Goal: Information Seeking & Learning: Ask a question

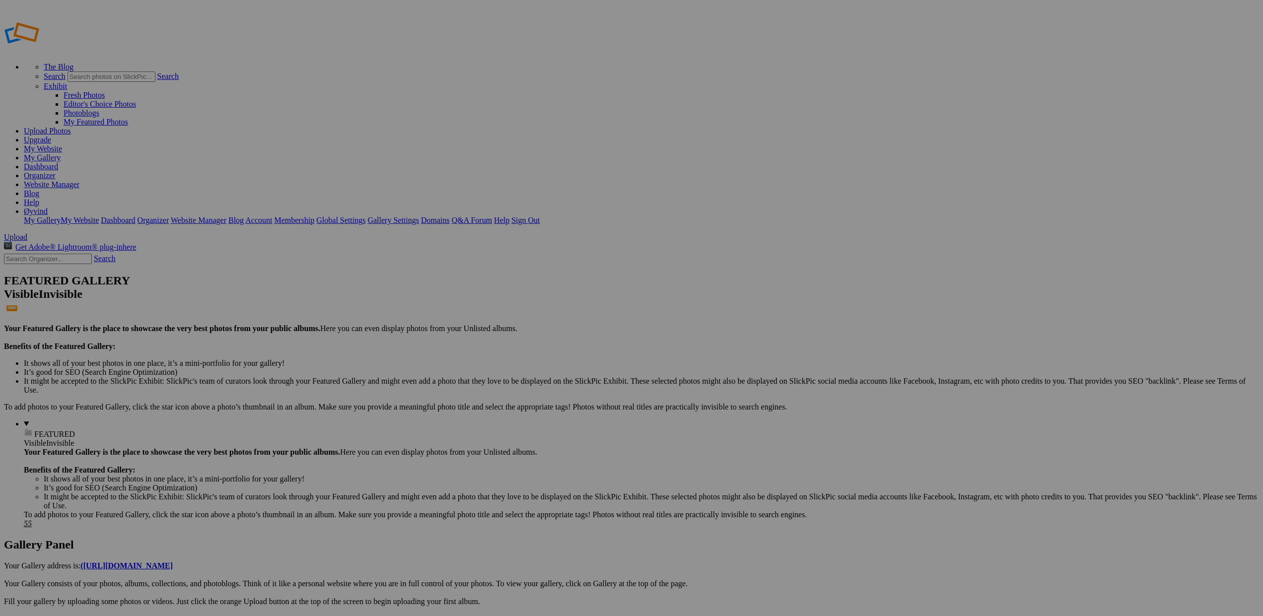
click at [79, 180] on link "Website Manager" at bounding box center [52, 184] width 56 height 8
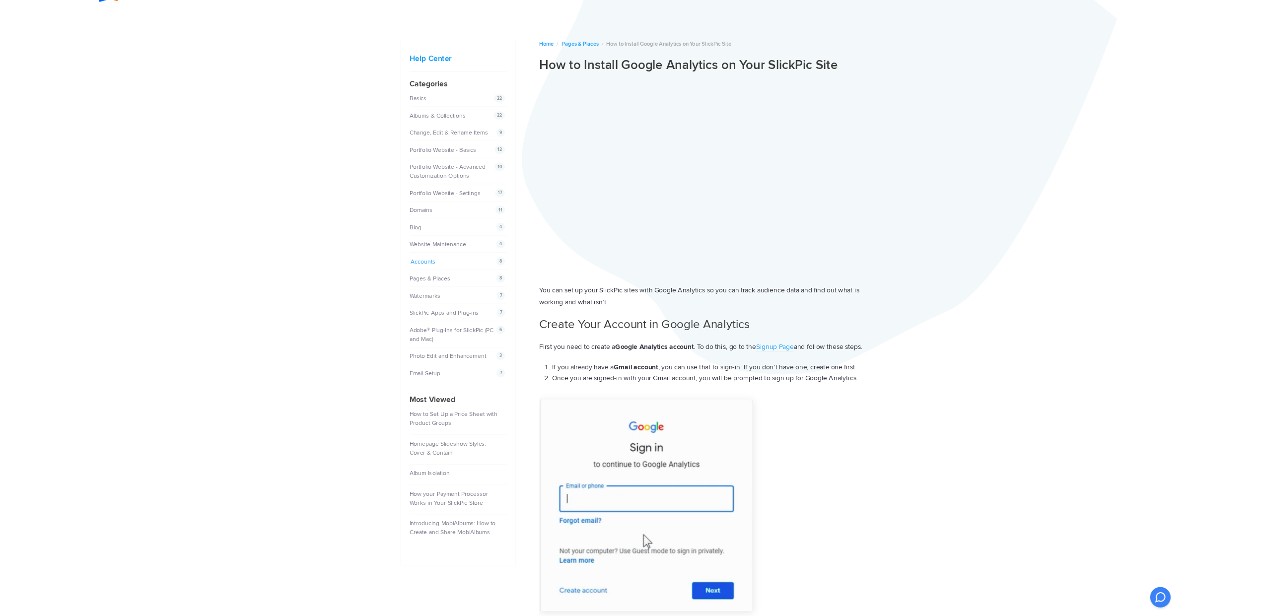
scroll to position [27, 0]
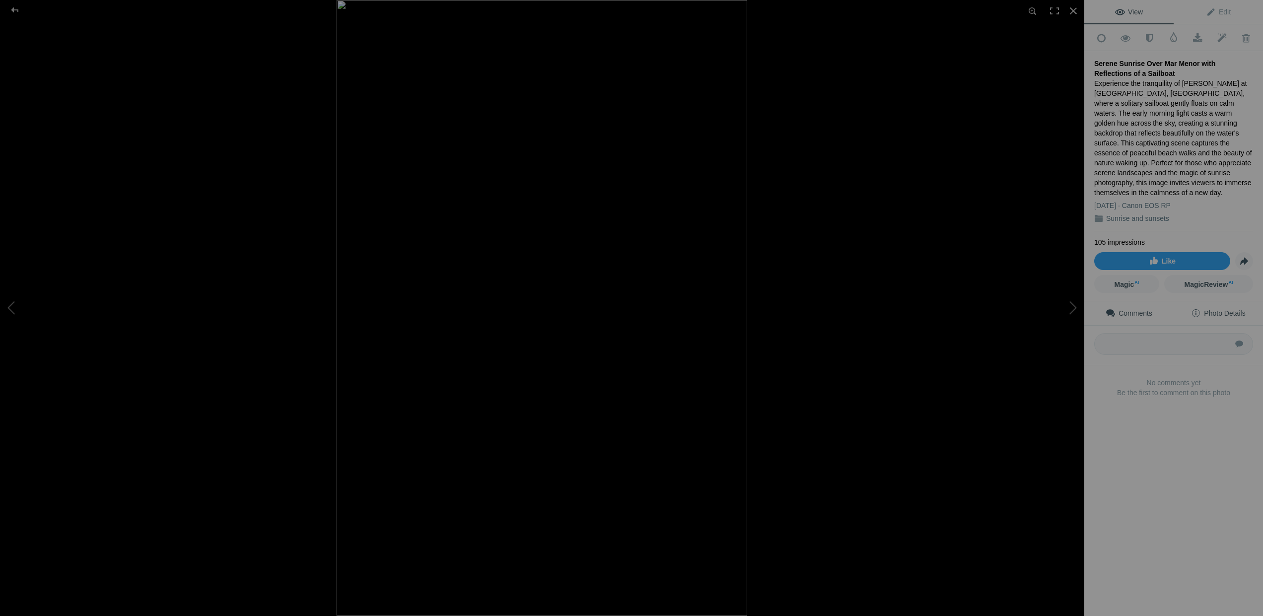
click at [1205, 309] on span "Photo Details" at bounding box center [1218, 313] width 54 height 8
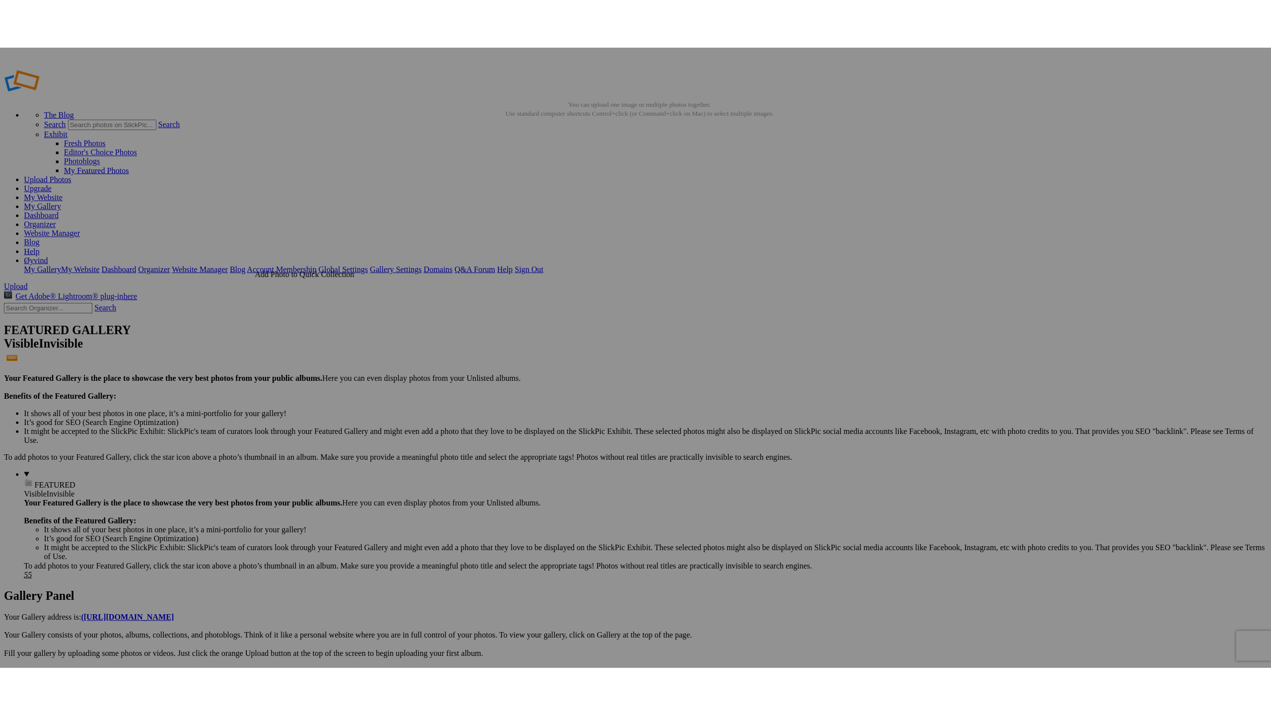
scroll to position [0, 1]
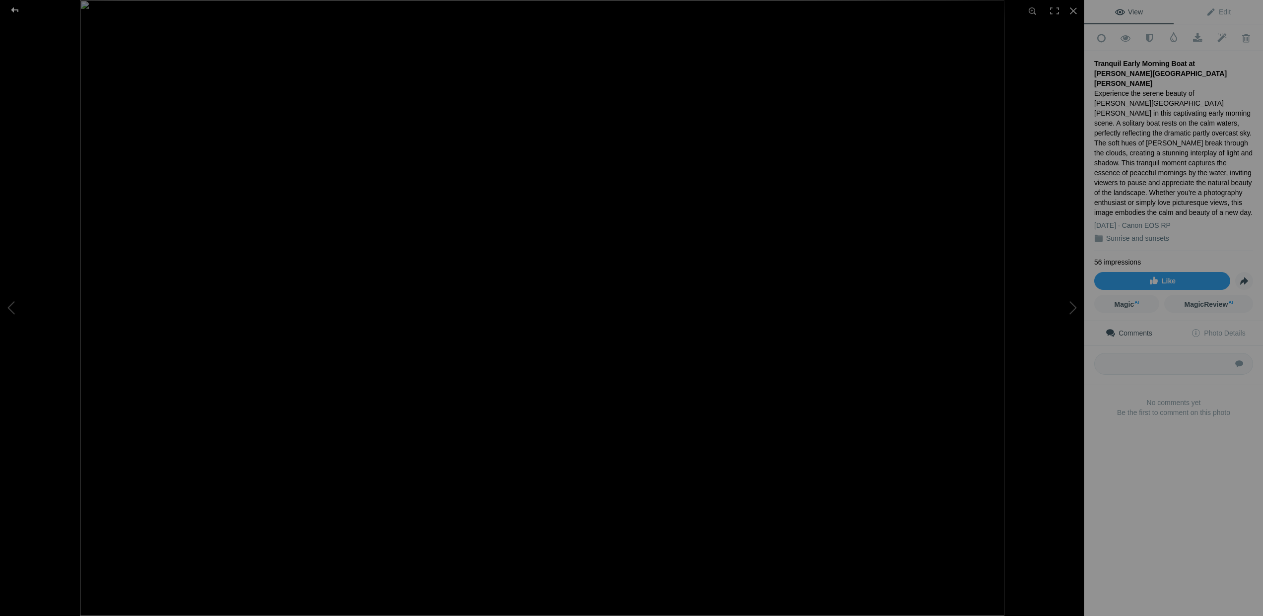
click at [13, 8] on div at bounding box center [15, 10] width 36 height 20
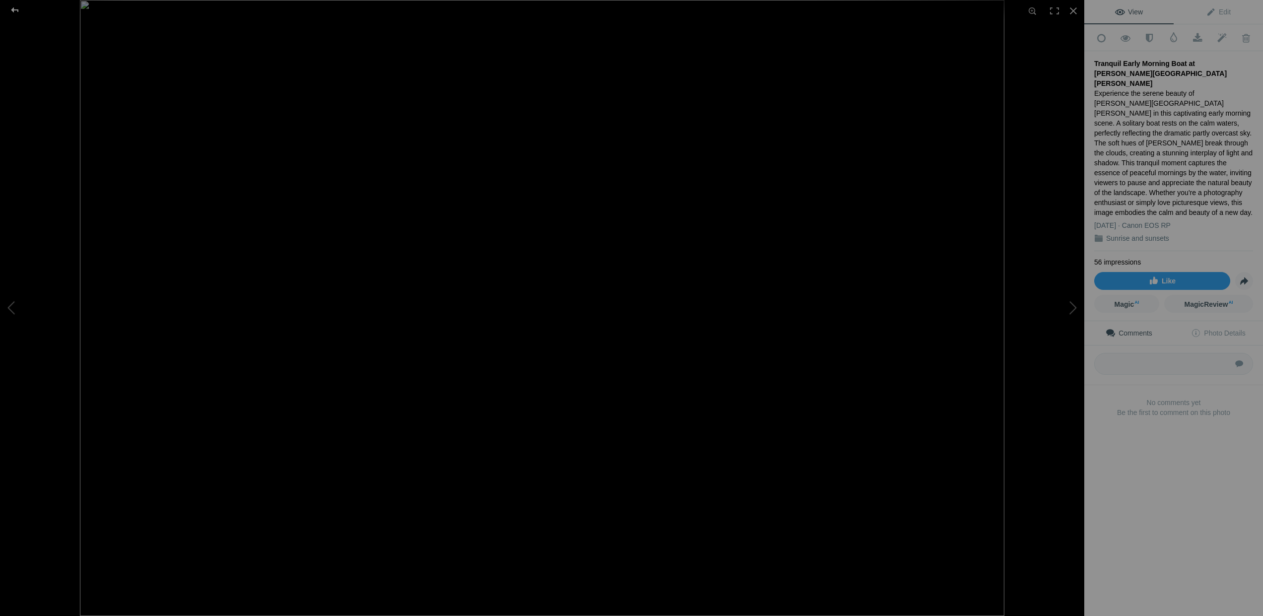
click at [15, 10] on div at bounding box center [15, 10] width 36 height 20
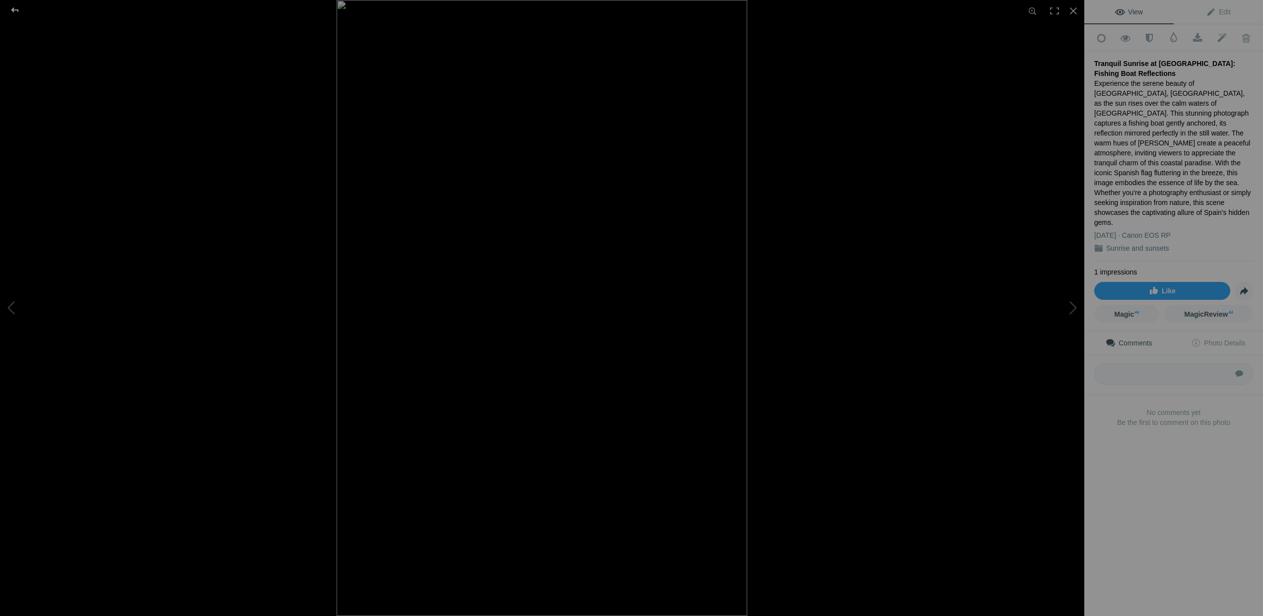
click at [12, 7] on div at bounding box center [15, 10] width 36 height 20
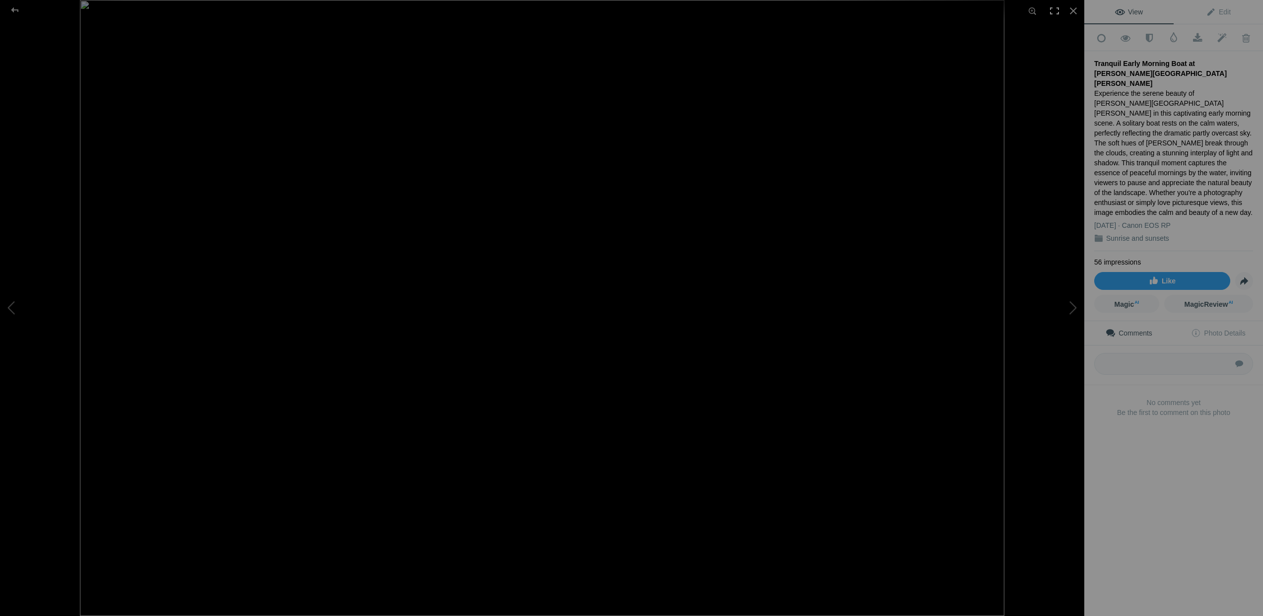
click at [1055, 10] on div at bounding box center [1055, 11] width 22 height 22
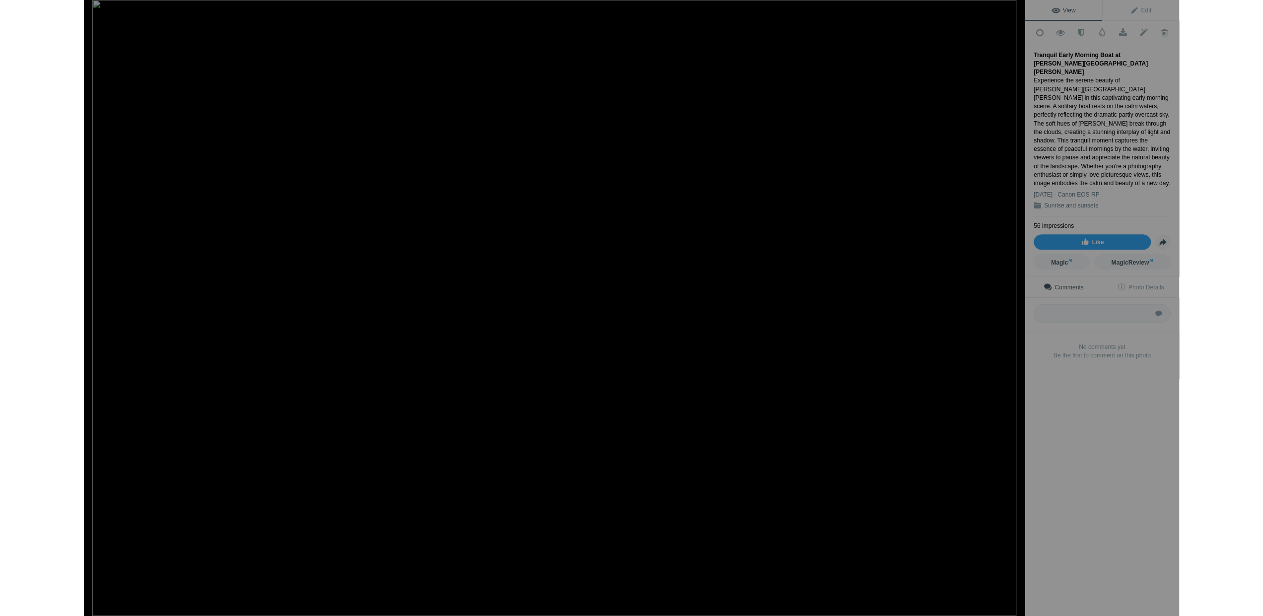
scroll to position [0, 0]
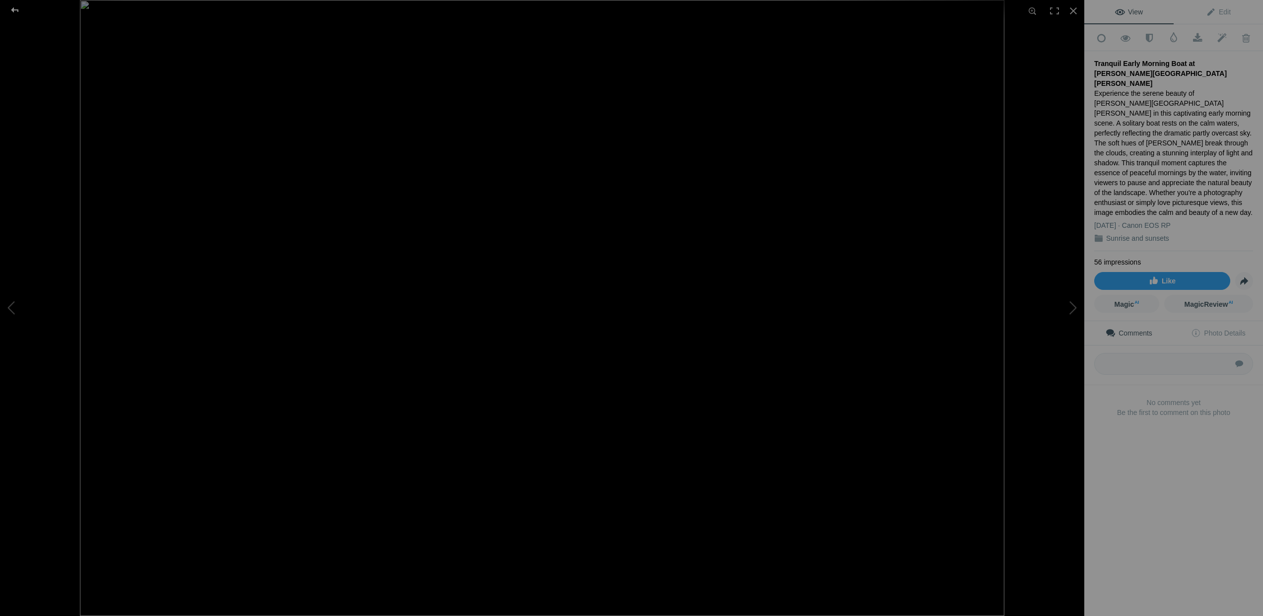
click at [11, 9] on div at bounding box center [15, 10] width 36 height 20
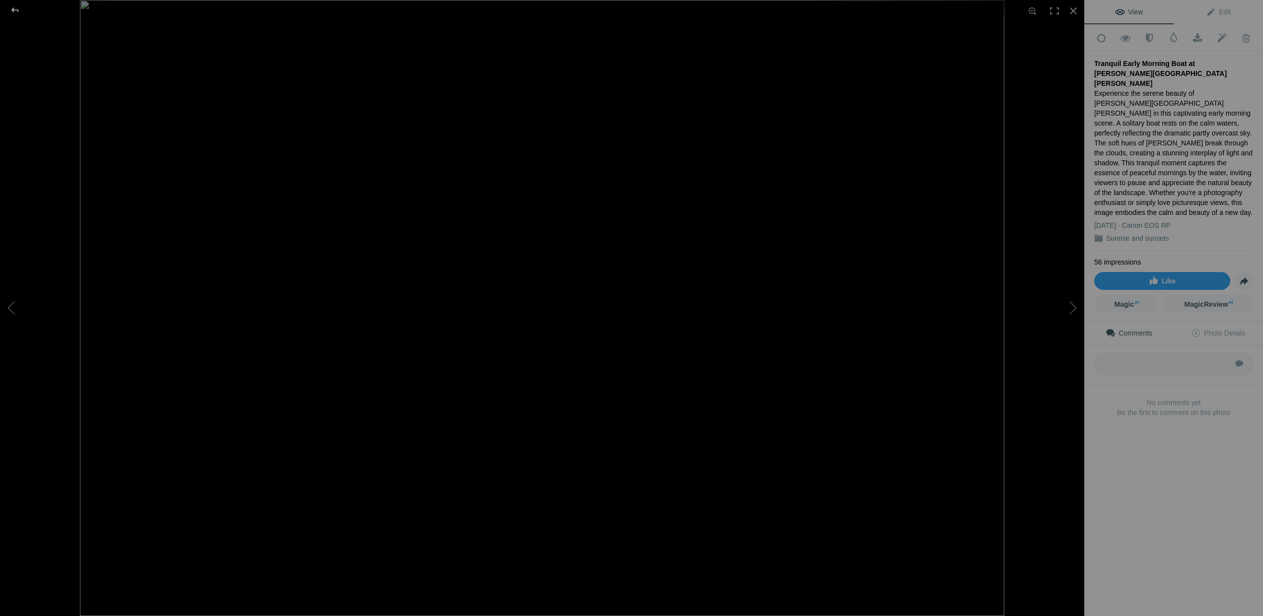
click at [13, 9] on div at bounding box center [15, 10] width 36 height 20
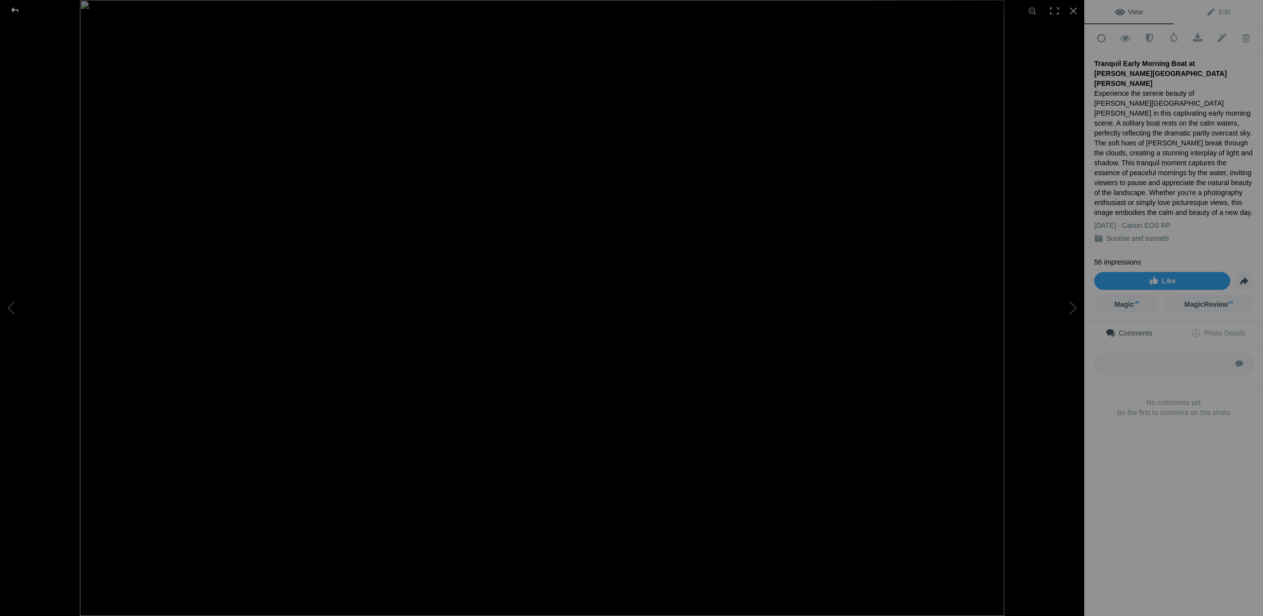
click at [12, 13] on div at bounding box center [15, 10] width 36 height 20
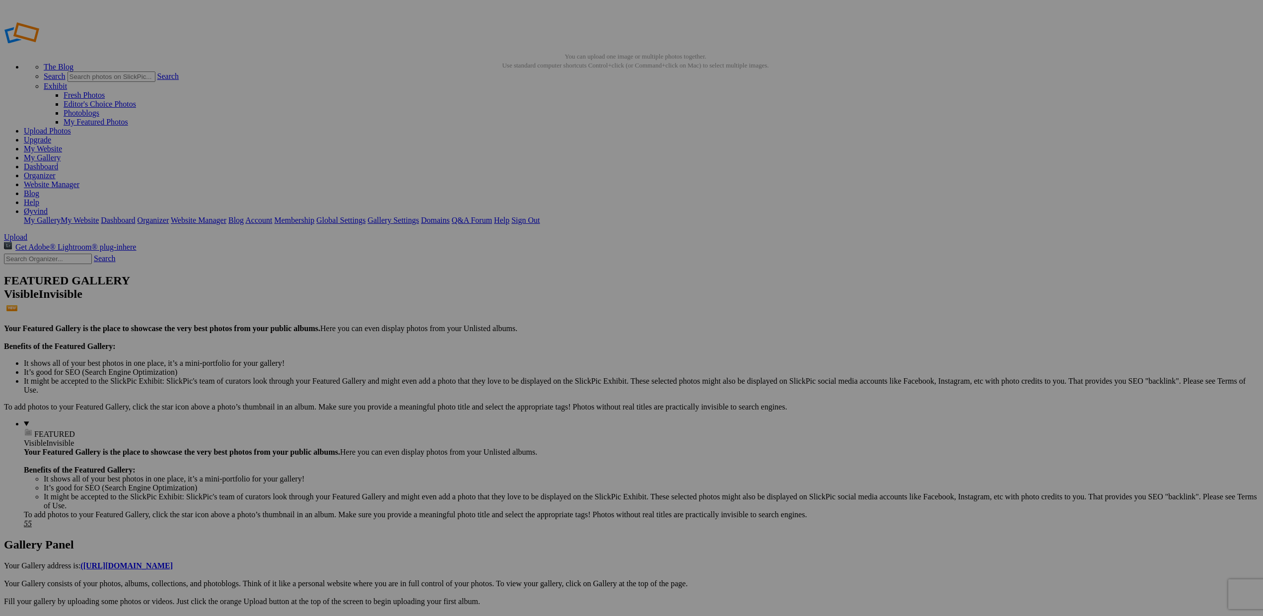
click at [62, 145] on link "My Website" at bounding box center [43, 149] width 38 height 8
click at [39, 198] on link "Help" at bounding box center [31, 202] width 15 height 8
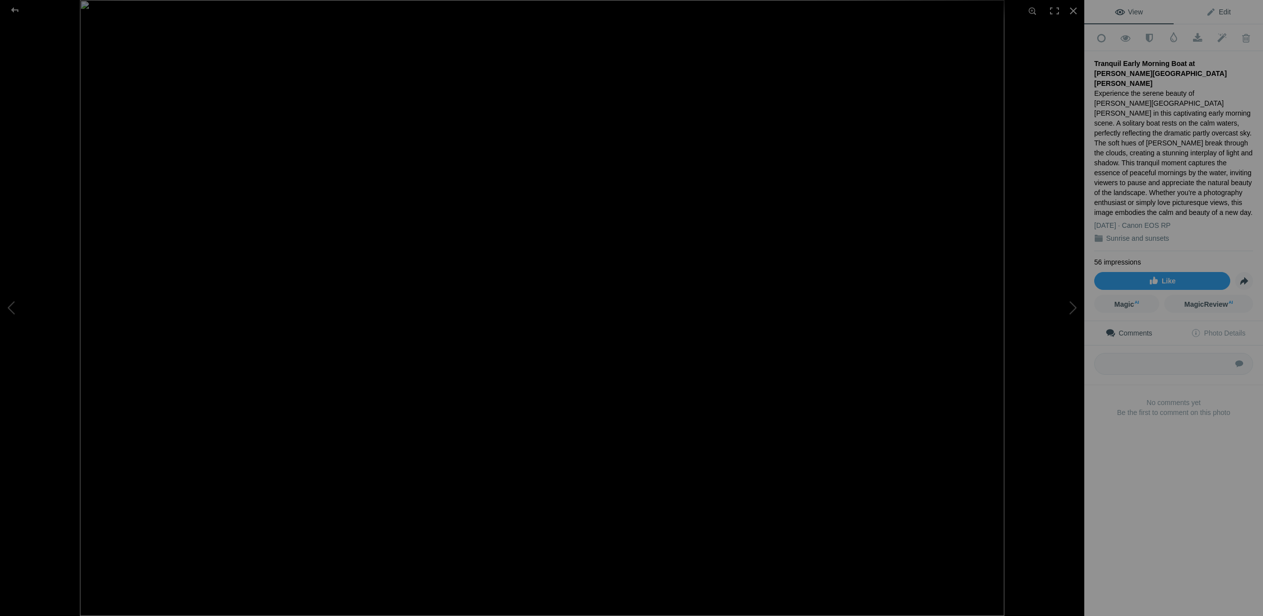
click at [1219, 12] on span "Edit" at bounding box center [1218, 12] width 25 height 8
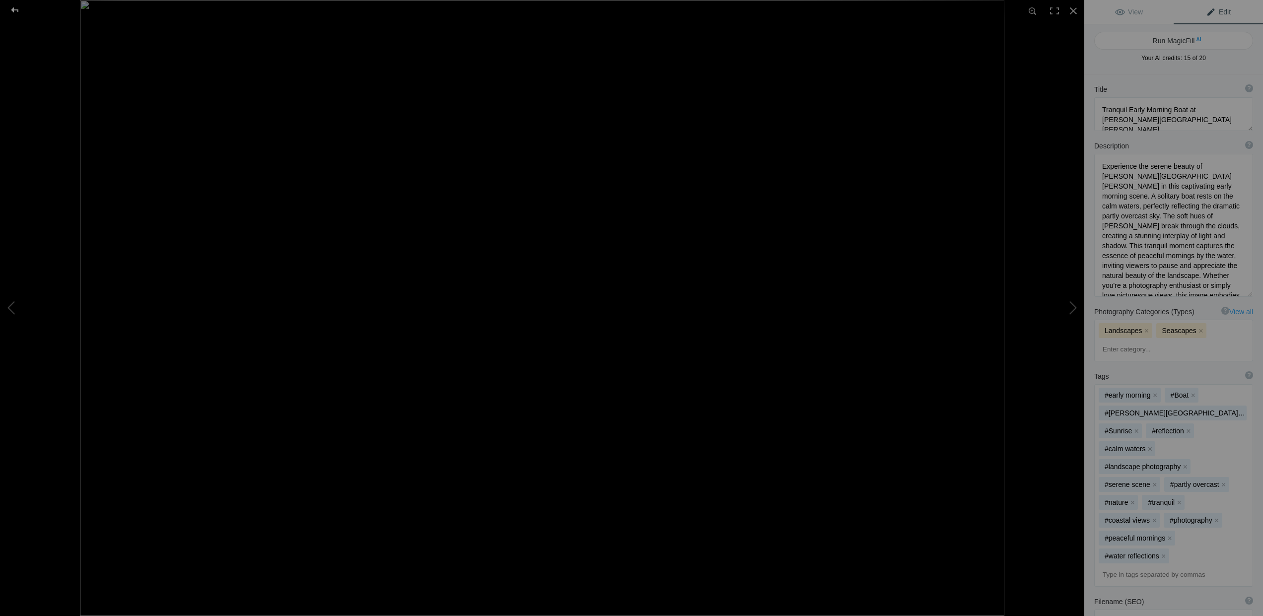
click at [12, 9] on div at bounding box center [15, 10] width 36 height 20
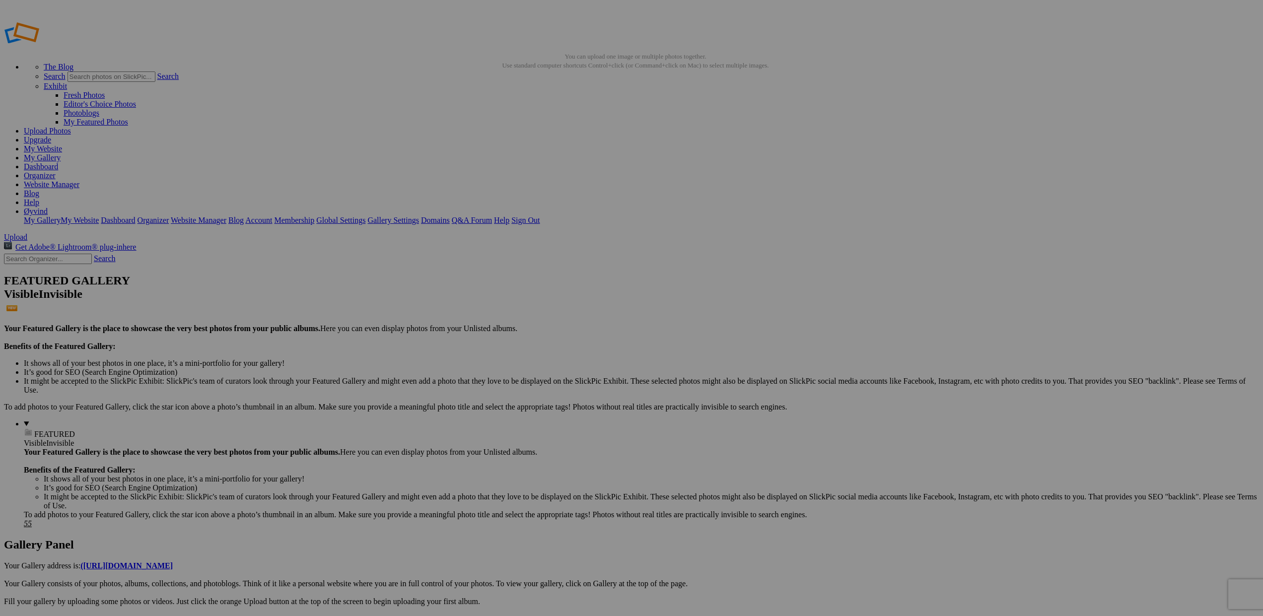
click at [39, 198] on link "Help" at bounding box center [31, 202] width 15 height 8
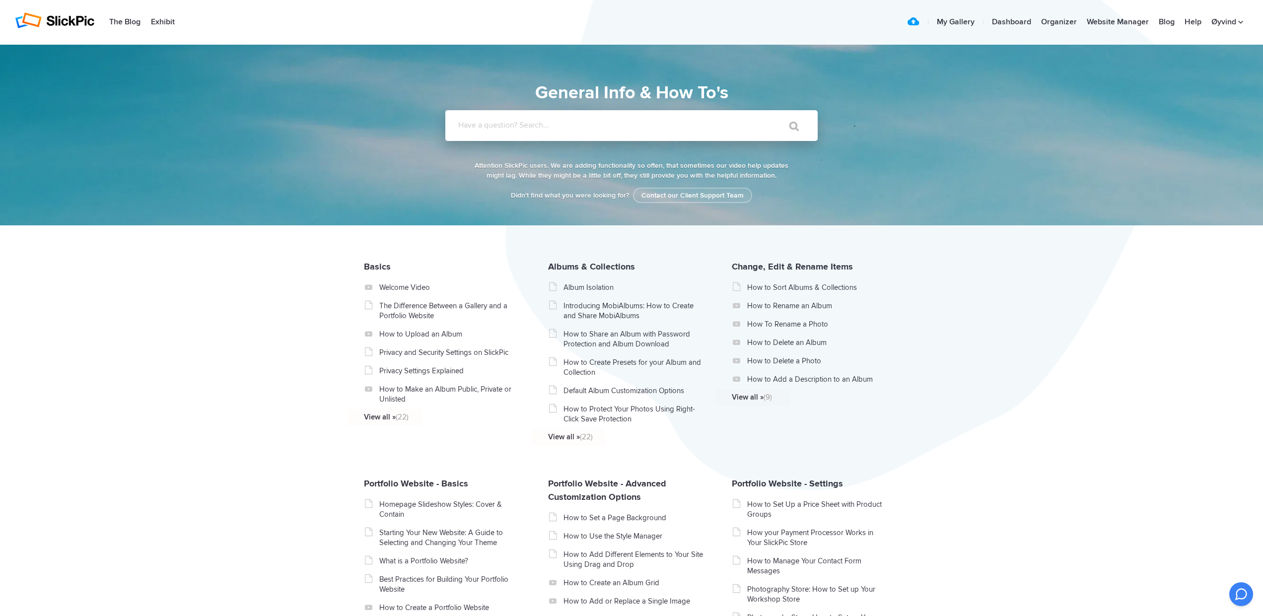
click at [517, 134] on input "Have a question? Search..." at bounding box center [611, 125] width 332 height 31
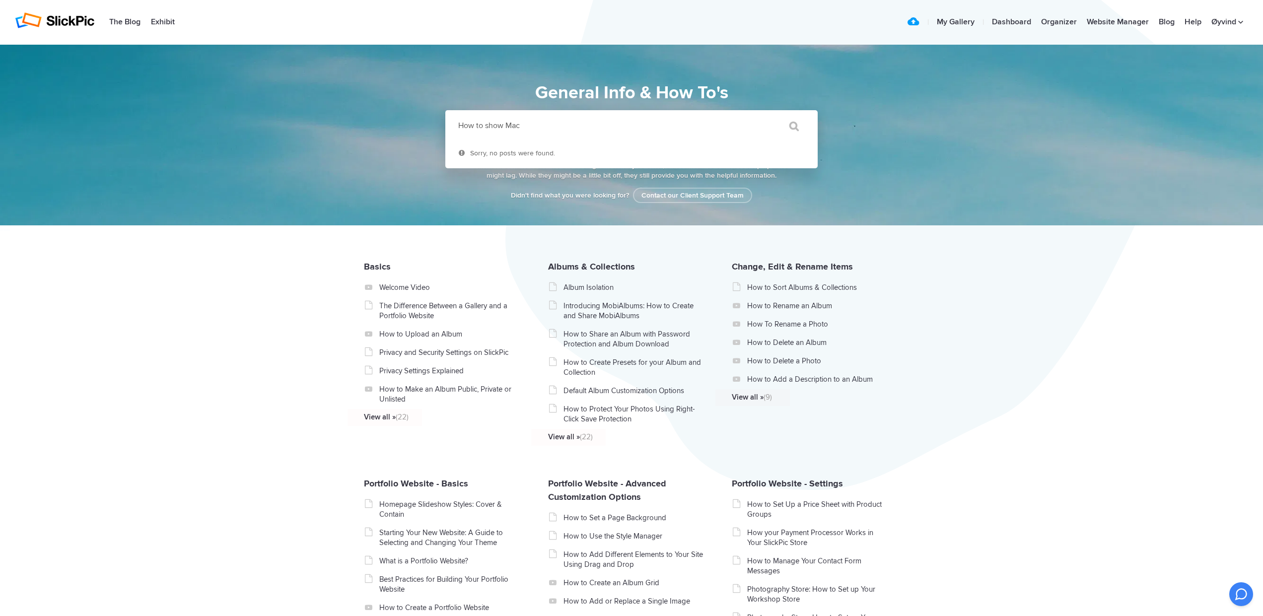
type input "How to show Ma"
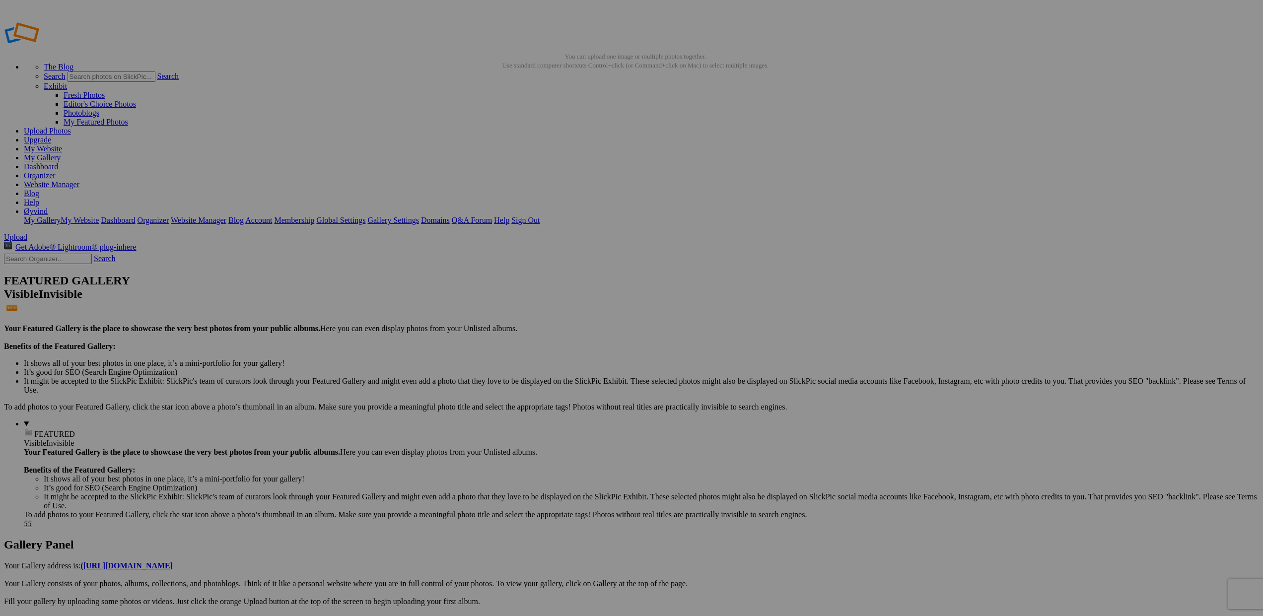
click at [39, 198] on link "Help" at bounding box center [31, 202] width 15 height 8
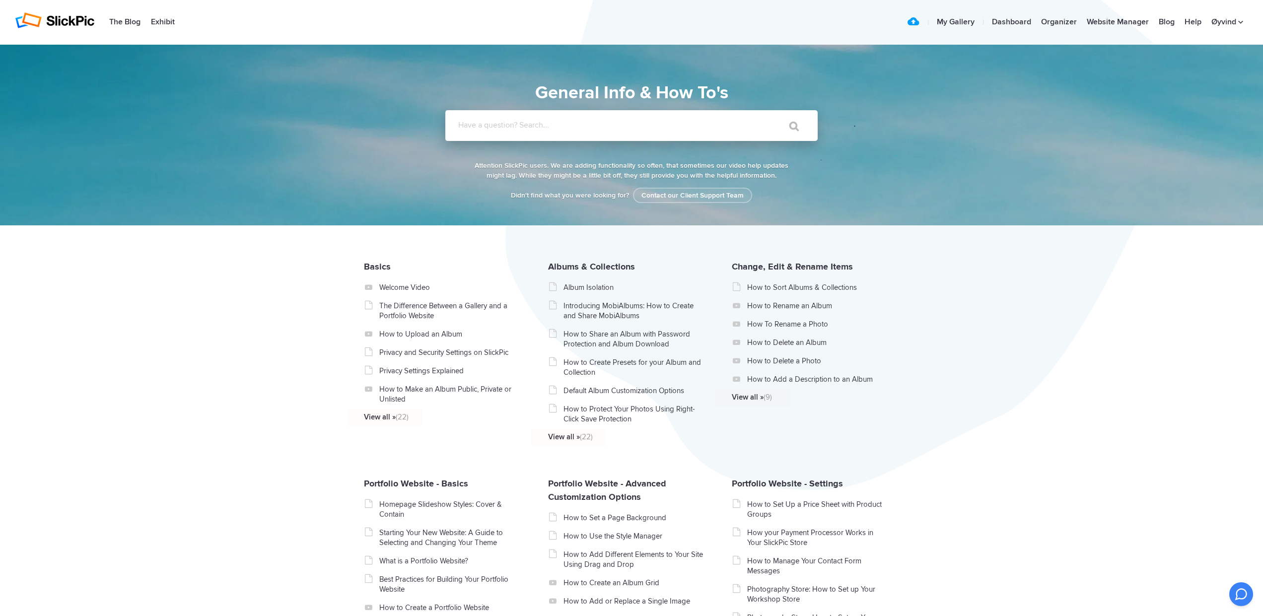
click at [683, 133] on input "Have a question? Search..." at bounding box center [611, 125] width 332 height 31
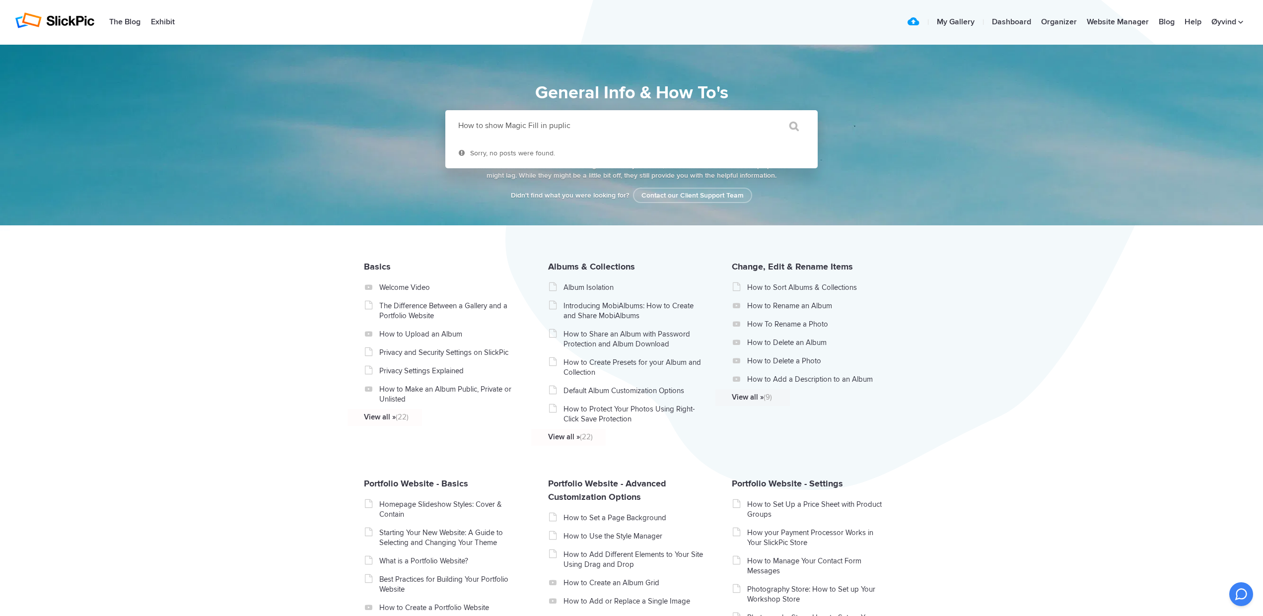
type input "How to show Magic Fill in puplic"
click at [790, 126] on input "" at bounding box center [790, 126] width 42 height 24
click at [1068, 22] on link "Organizer" at bounding box center [1060, 22] width 46 height 20
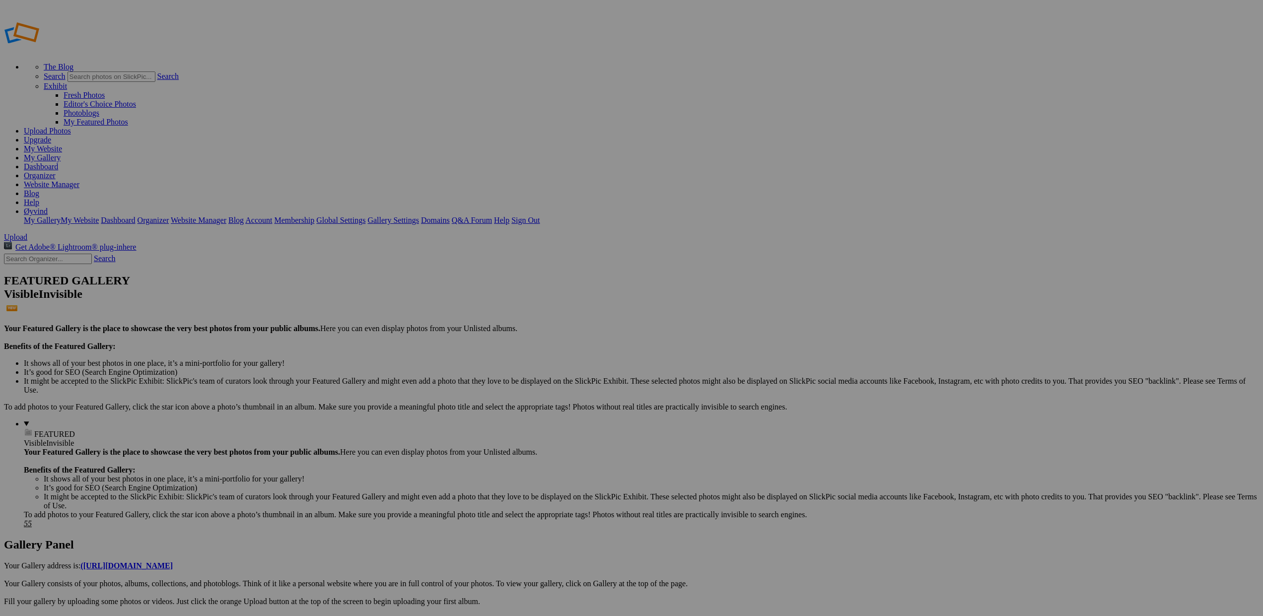
click at [62, 145] on link "My Website" at bounding box center [43, 149] width 38 height 8
click at [419, 216] on link "Gallery Settings" at bounding box center [394, 220] width 52 height 8
